Goal: Find specific page/section: Find specific page/section

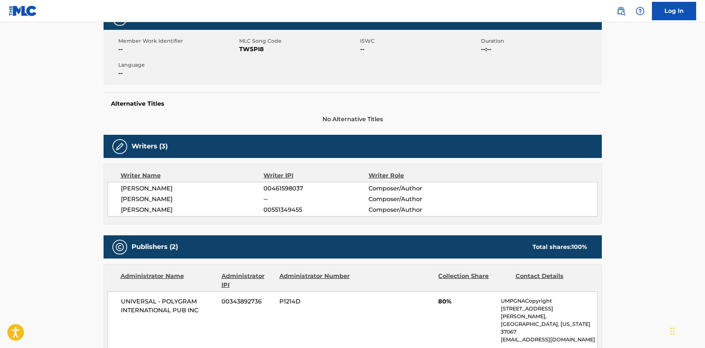
scroll to position [114, 0]
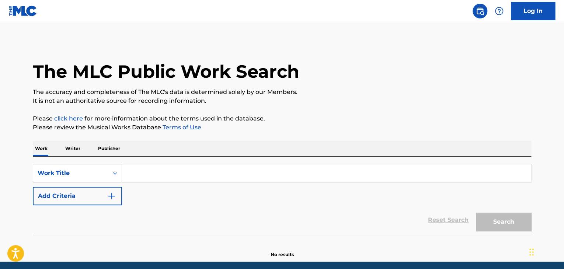
click at [148, 167] on input "Search Form" at bounding box center [326, 173] width 409 height 18
type input "yes baby"
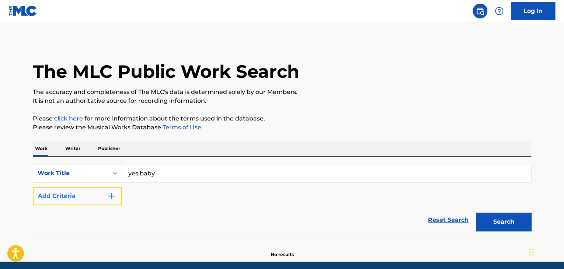
click at [102, 195] on button "Add Criteria" at bounding box center [77, 196] width 89 height 18
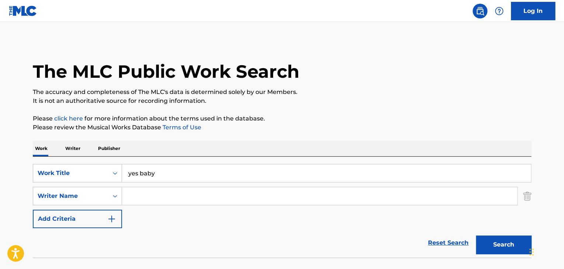
click at [153, 197] on input "Search Form" at bounding box center [319, 196] width 395 height 18
click at [498, 247] on button "Search" at bounding box center [503, 244] width 55 height 18
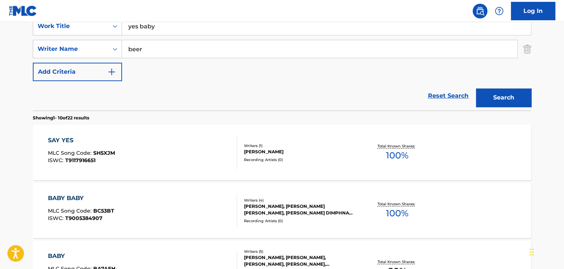
scroll to position [37, 0]
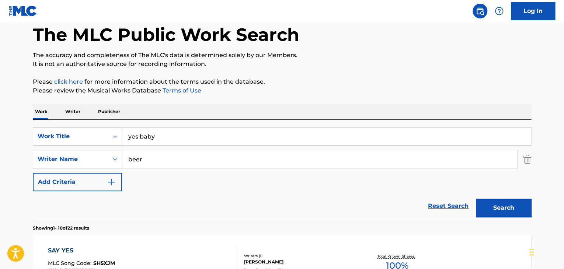
click at [176, 157] on input "beer" at bounding box center [319, 159] width 395 height 18
type input "clampitt"
click at [476, 199] on button "Search" at bounding box center [503, 208] width 55 height 18
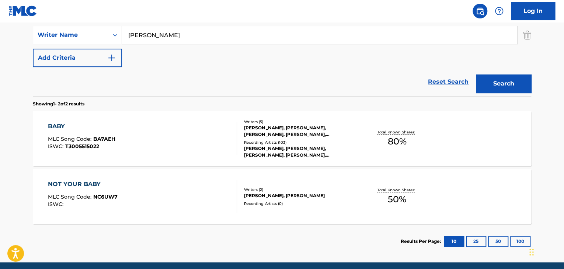
scroll to position [184, 0]
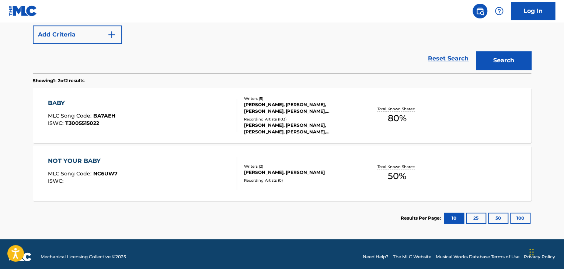
click at [147, 123] on div "BABY MLC Song Code : BA7AEH ISWC : T3005515022" at bounding box center [142, 115] width 189 height 33
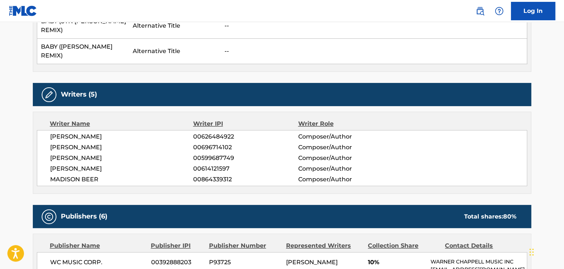
scroll to position [479, 0]
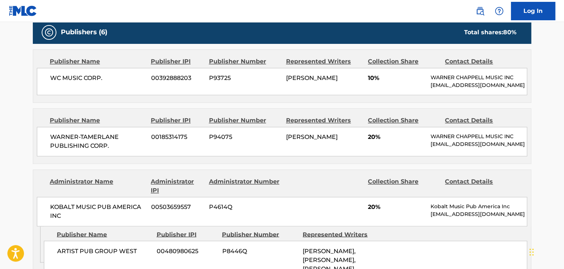
scroll to position [190, 0]
